Goal: Check status: Check status

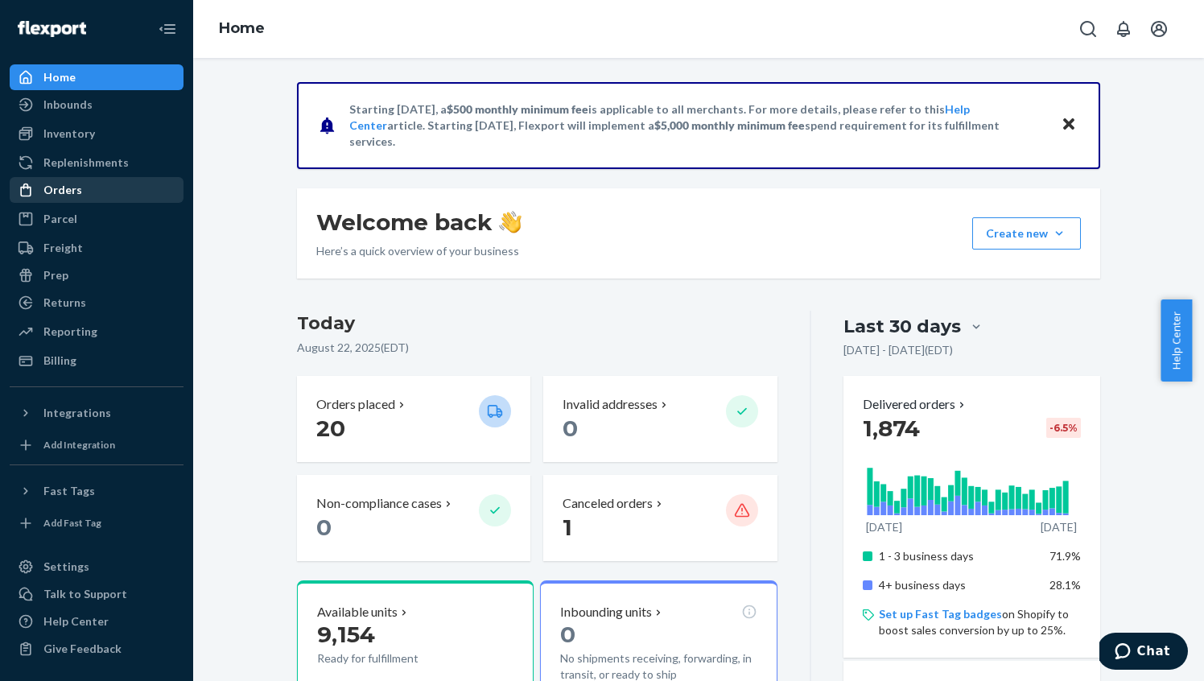
click at [61, 194] on div "Orders" at bounding box center [62, 190] width 39 height 16
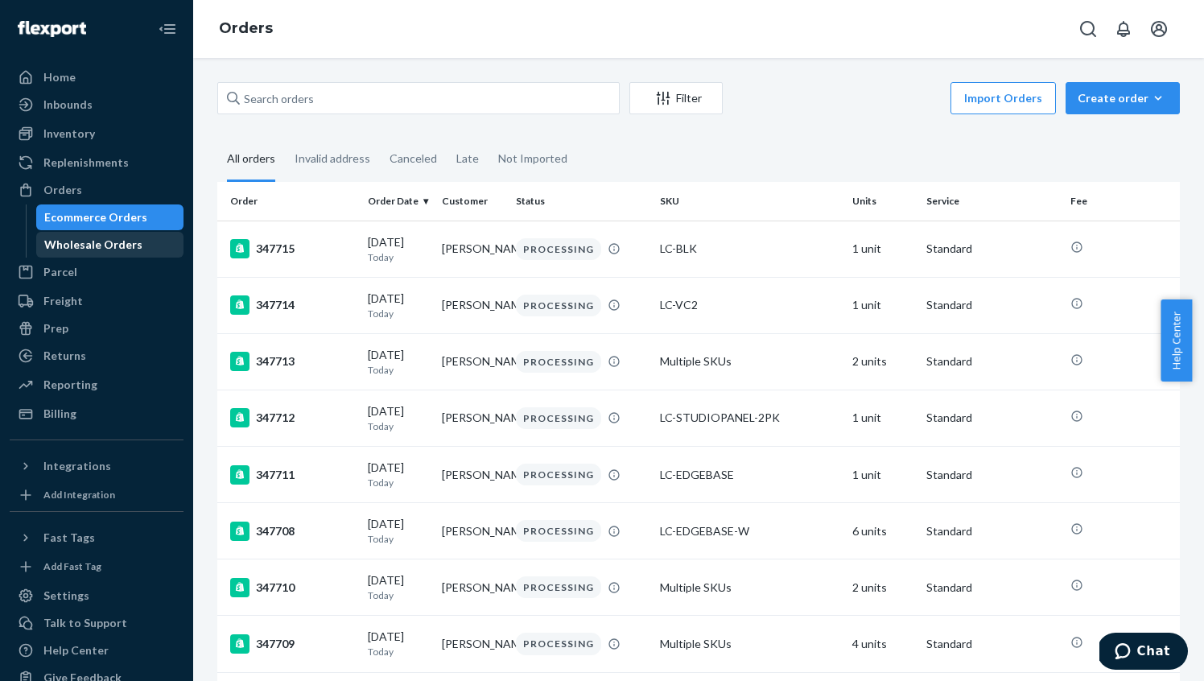
click at [74, 243] on div "Wholesale Orders" at bounding box center [93, 245] width 98 height 16
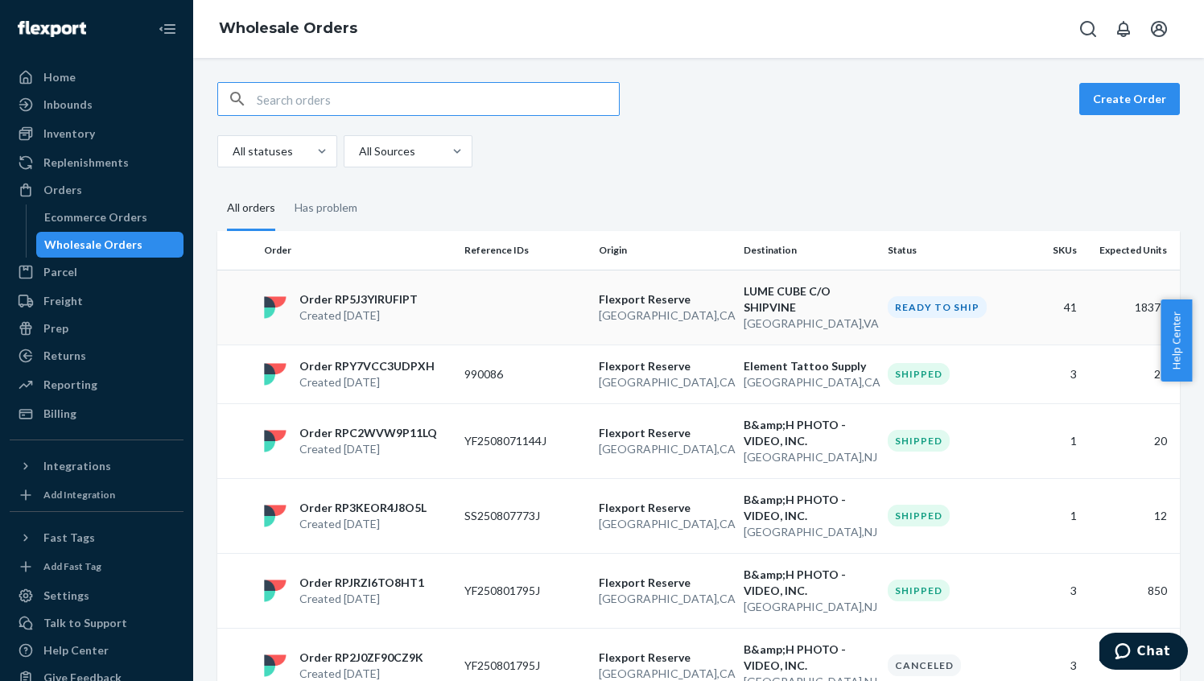
click at [341, 307] on p "Created [DATE]" at bounding box center [358, 315] width 118 height 16
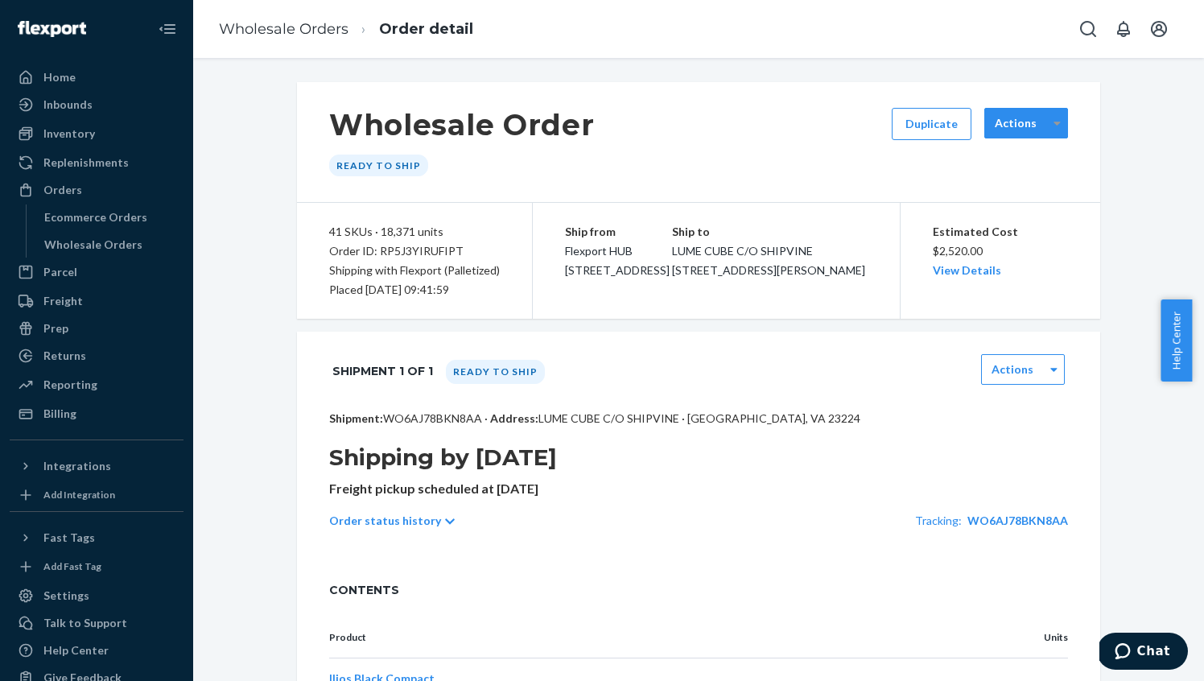
click at [1053, 123] on icon at bounding box center [1056, 122] width 7 height 11
click at [699, 162] on div "Wholesale Order Ready to ship Duplicate 0 results available. Use Up and Down to…" at bounding box center [698, 142] width 803 height 121
click at [945, 272] on link "View Details" at bounding box center [967, 270] width 68 height 14
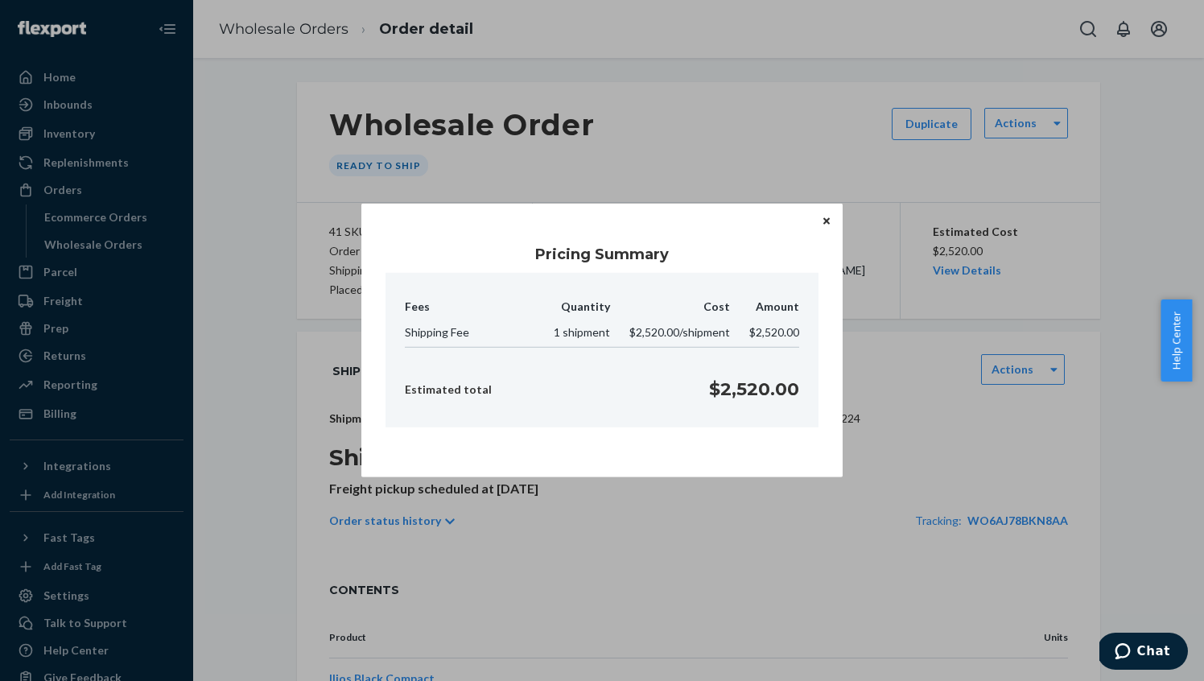
click at [826, 220] on icon "Close" at bounding box center [826, 220] width 6 height 6
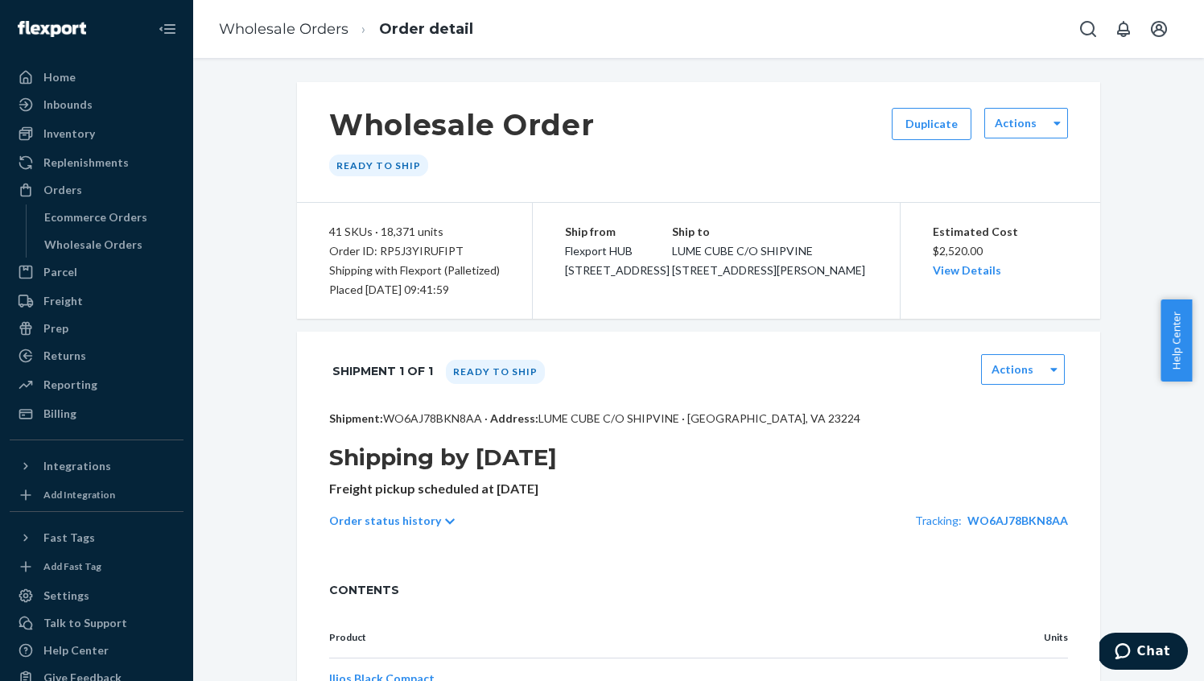
click at [699, 163] on div "Wholesale Order Ready to ship Duplicate Actions" at bounding box center [698, 142] width 803 height 121
click at [652, 149] on div "Wholesale Order Ready to ship Duplicate Actions" at bounding box center [698, 142] width 803 height 121
